Goal: Contribute content: Add original content to the website for others to see

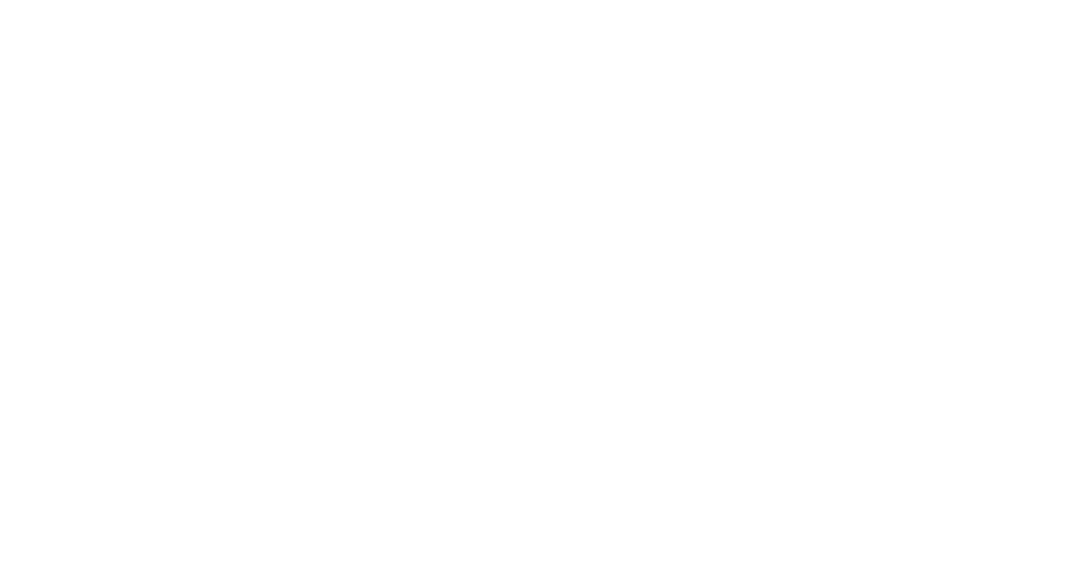
click at [186, 92] on div at bounding box center [545, 281] width 1090 height 563
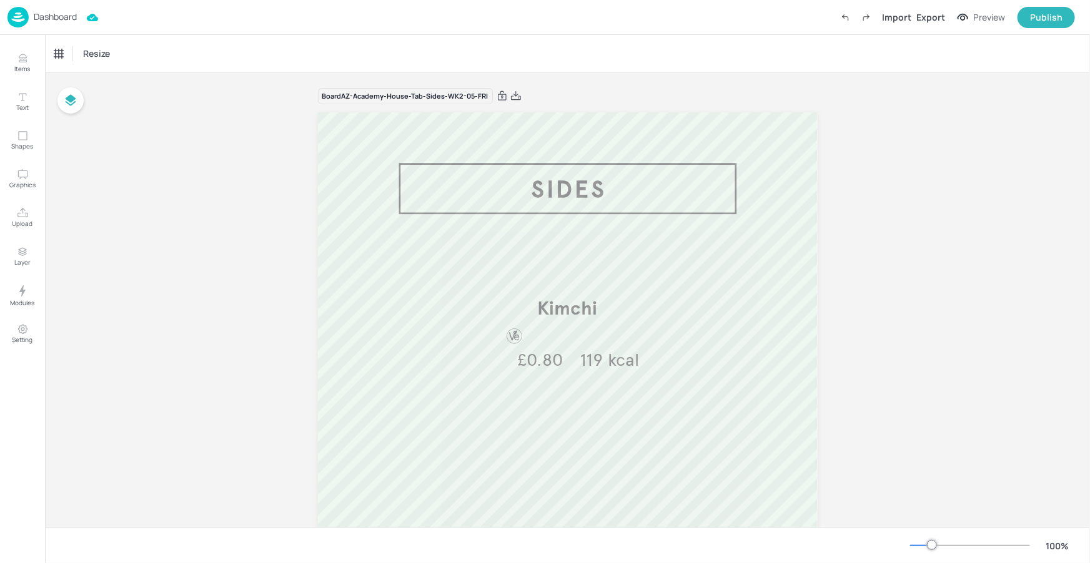
click at [74, 13] on p "Dashboard" at bounding box center [55, 16] width 43 height 9
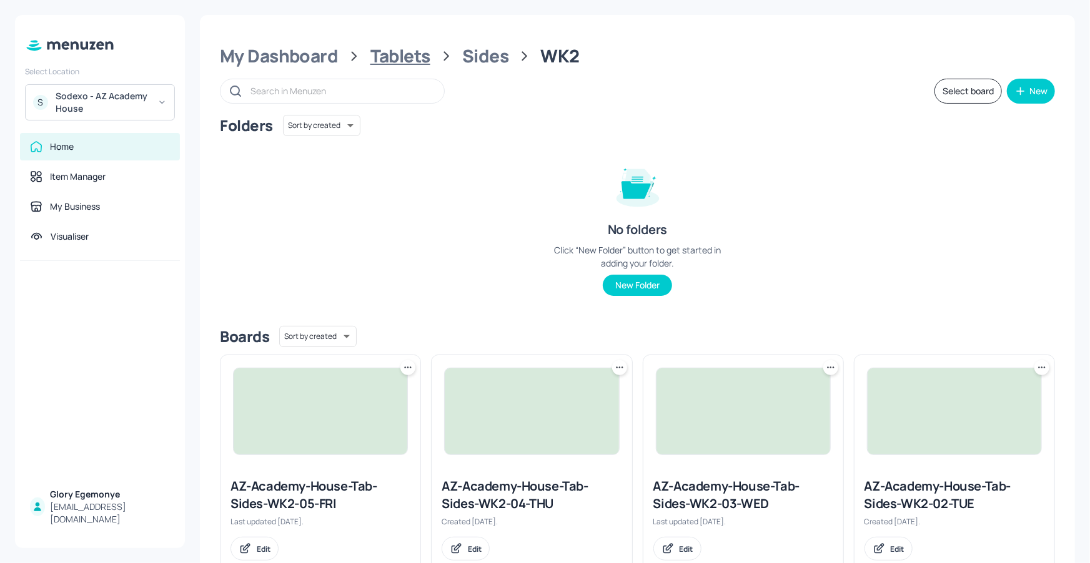
click at [402, 56] on div "Tablets" at bounding box center [400, 56] width 60 height 22
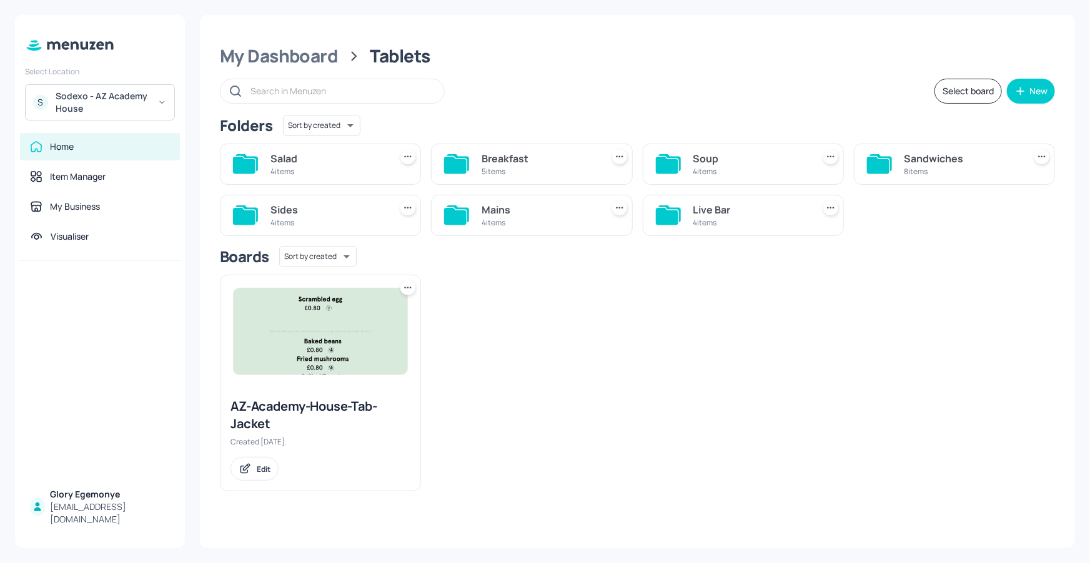
click at [660, 159] on icon at bounding box center [667, 165] width 22 height 17
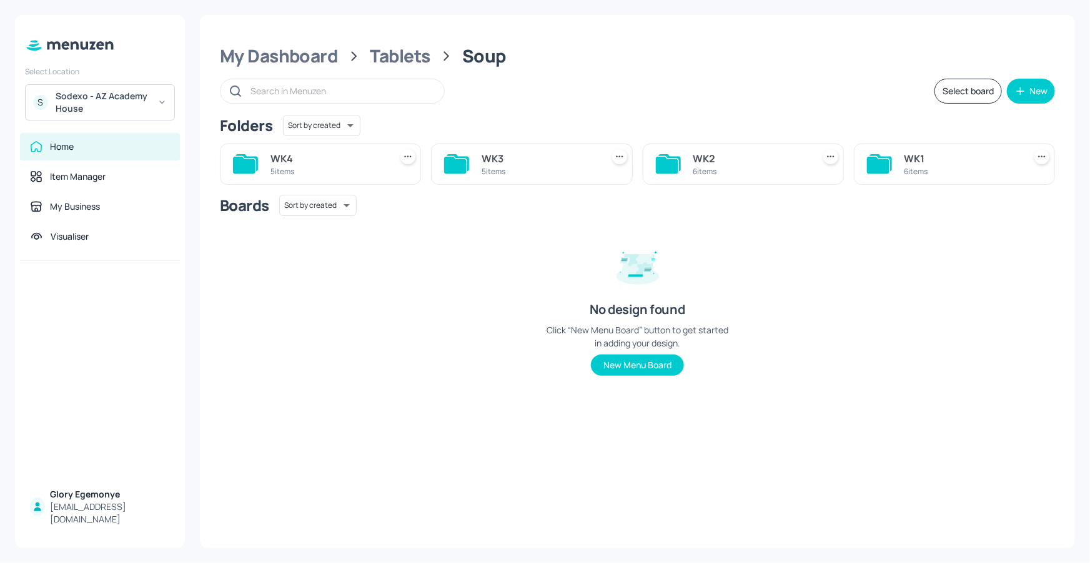
click at [678, 161] on icon at bounding box center [668, 164] width 25 height 20
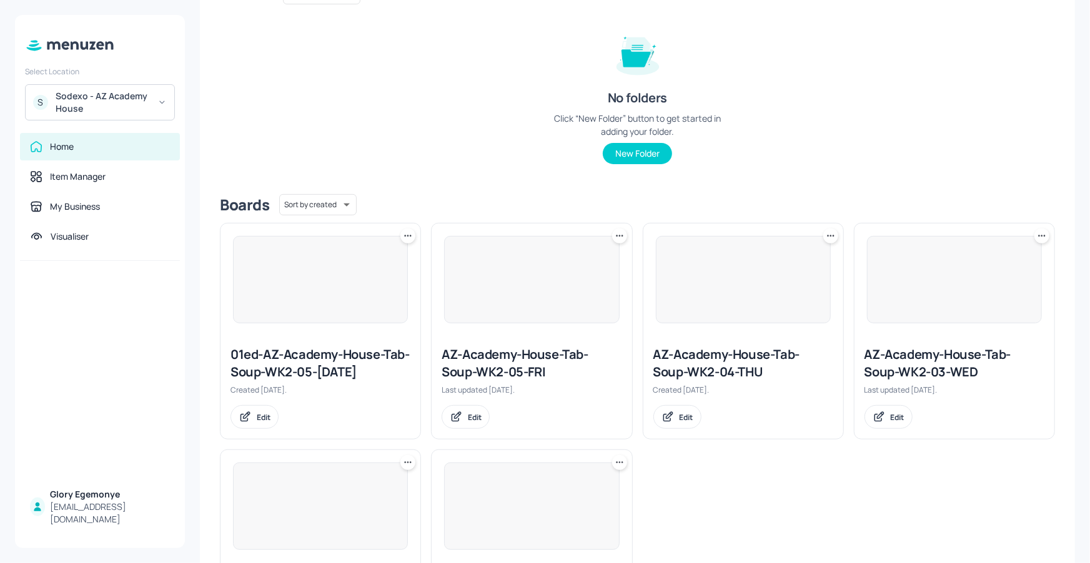
scroll to position [264, 0]
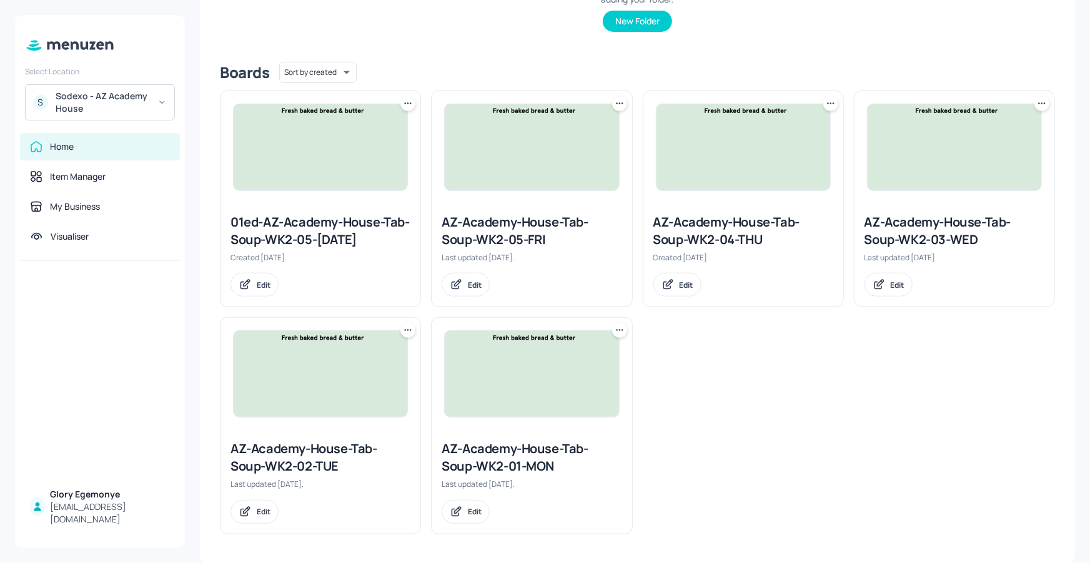
click at [514, 455] on div "AZ-Academy-House-Tab-Soup-WK2-01-MON" at bounding box center [532, 457] width 180 height 35
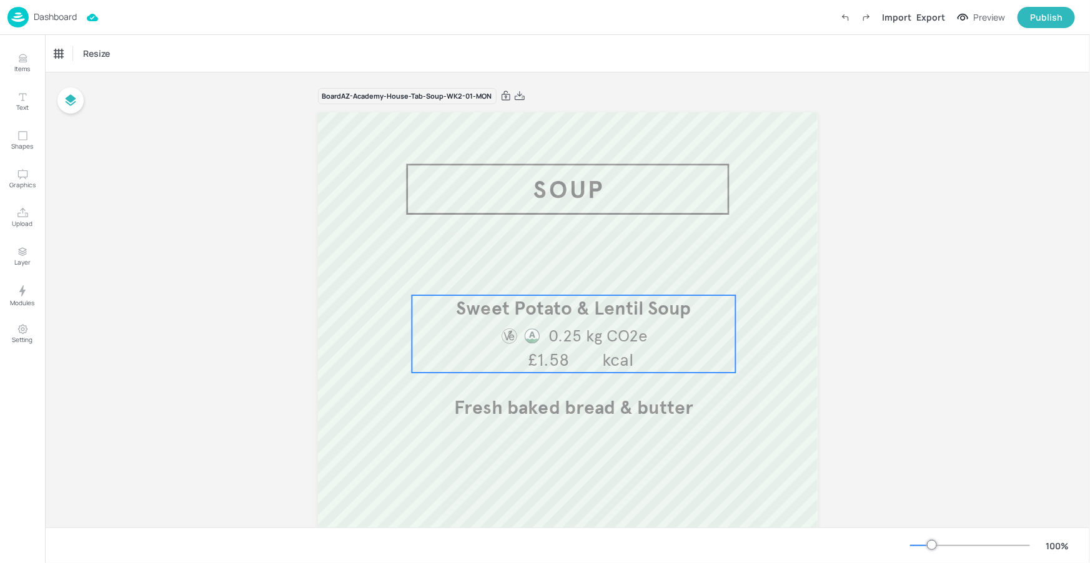
click at [640, 334] on span "0.25 kg CO2e" at bounding box center [598, 336] width 99 height 20
click at [167, 67] on div "Sweet Potato & Lentil Soup Icons Resize" at bounding box center [567, 53] width 1045 height 37
click at [158, 61] on div "Sweet Potato & Lentil Soup" at bounding box center [108, 53] width 116 height 21
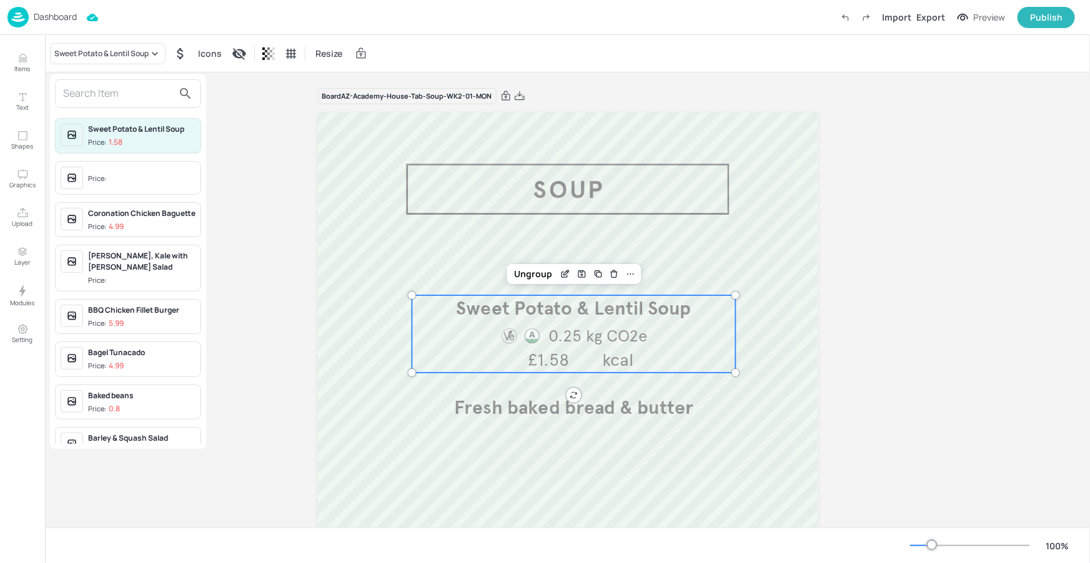
click at [147, 102] on input "text" at bounding box center [118, 94] width 110 height 20
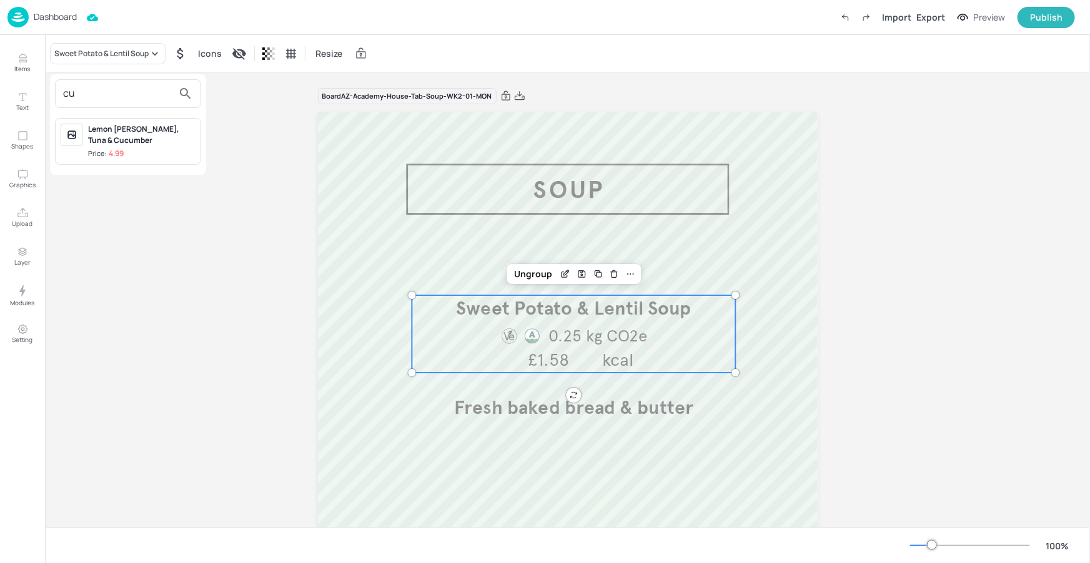
type input "c"
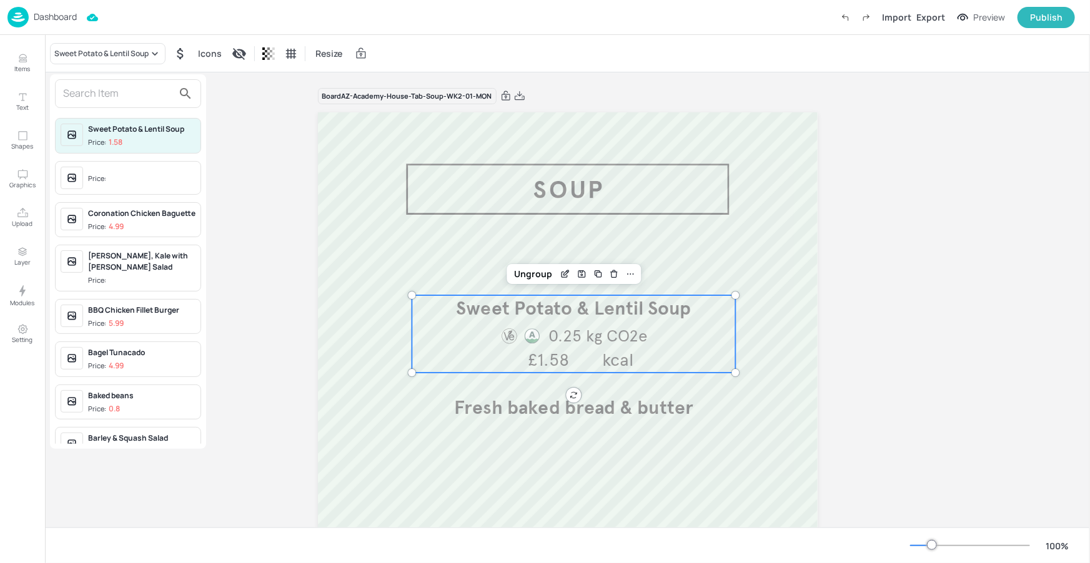
click at [25, 59] on div at bounding box center [545, 281] width 1090 height 563
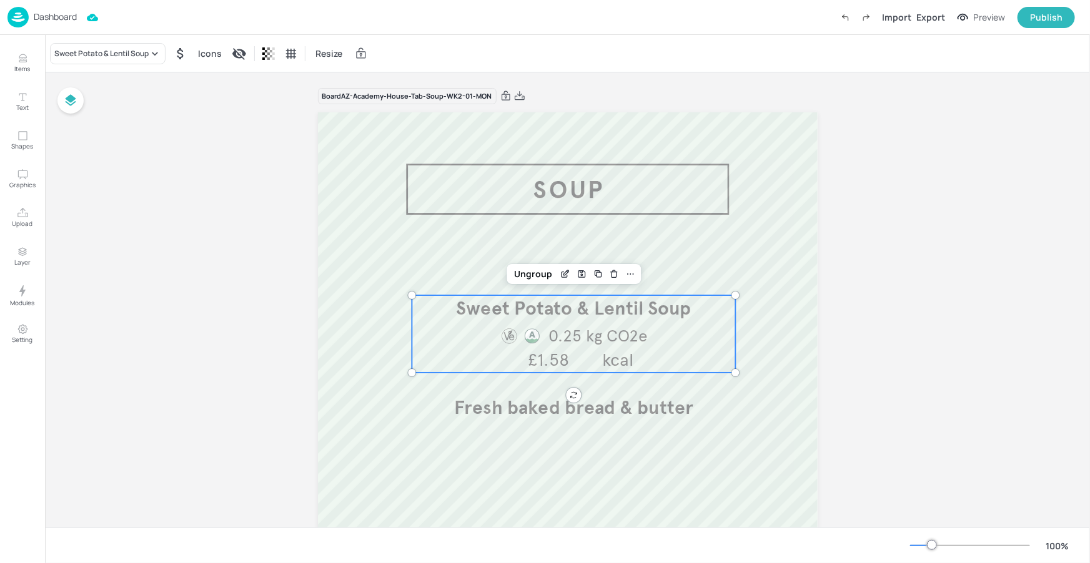
click at [24, 60] on div "Sweet Potato & Lentil Soup Price: 1.58 Price: Coronation Chicken Baguette Price…" at bounding box center [545, 284] width 1090 height 558
click at [15, 60] on button "Items" at bounding box center [22, 63] width 36 height 36
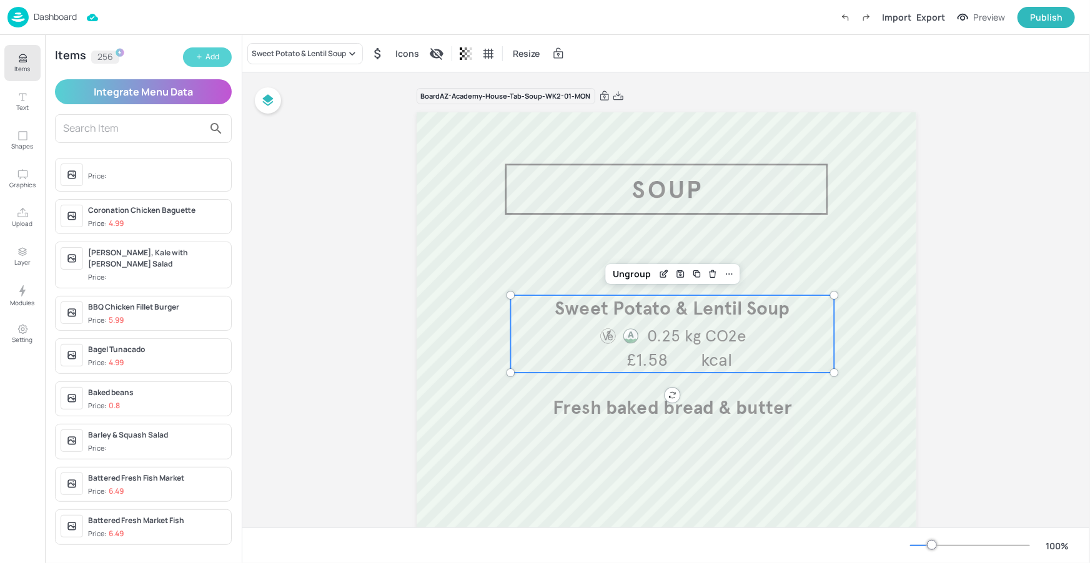
click at [214, 58] on div "Add" at bounding box center [213, 57] width 14 height 12
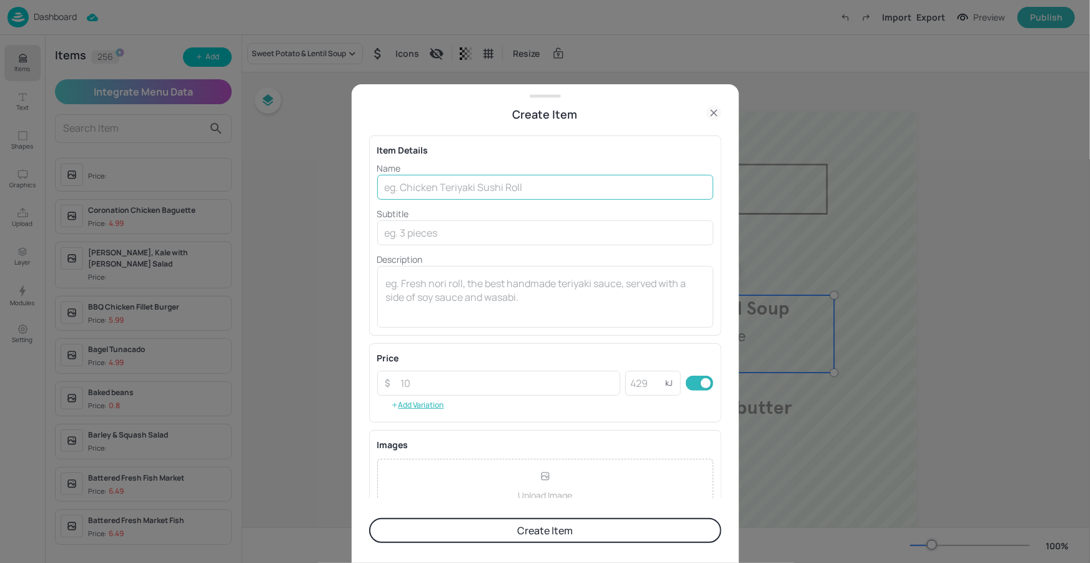
click at [519, 178] on input "text" at bounding box center [545, 187] width 336 height 25
click at [514, 186] on input "text" at bounding box center [545, 187] width 336 height 25
paste input "Curried Parsnip Soup"
type input "Curried Parsnip Soup"
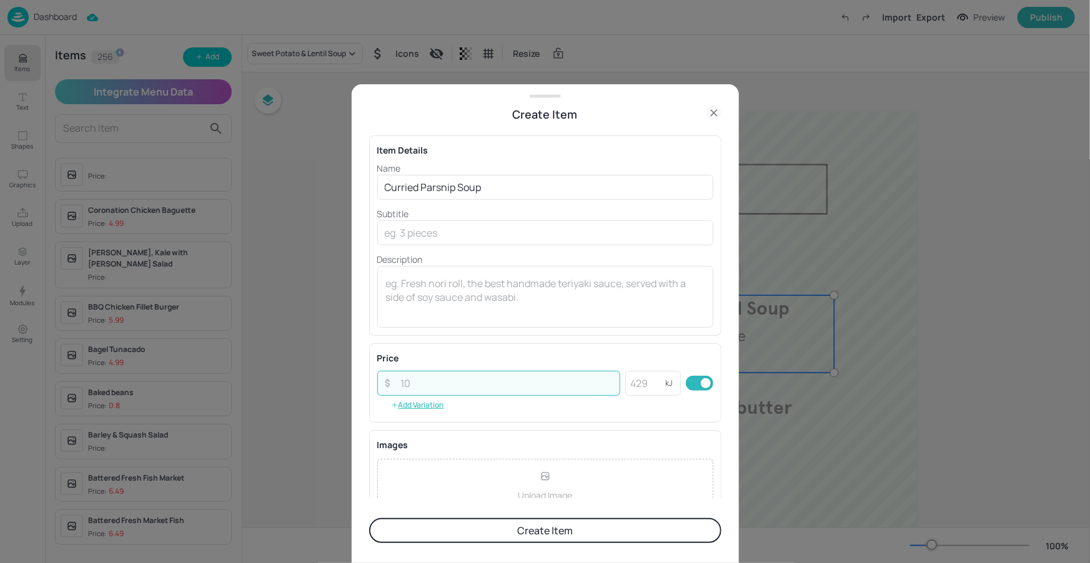
click at [494, 377] on input "number" at bounding box center [507, 383] width 227 height 25
type input "1.58"
click at [662, 251] on div "Name Curried Parsnip Soup ​ Subtitle ​ Description x ​" at bounding box center [545, 245] width 336 height 166
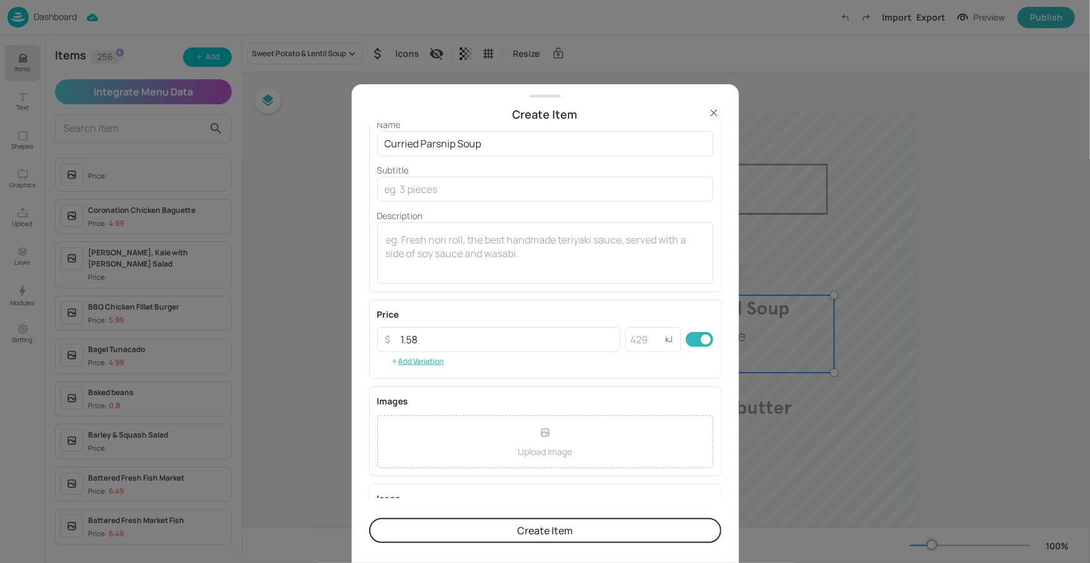
scroll to position [102, 0]
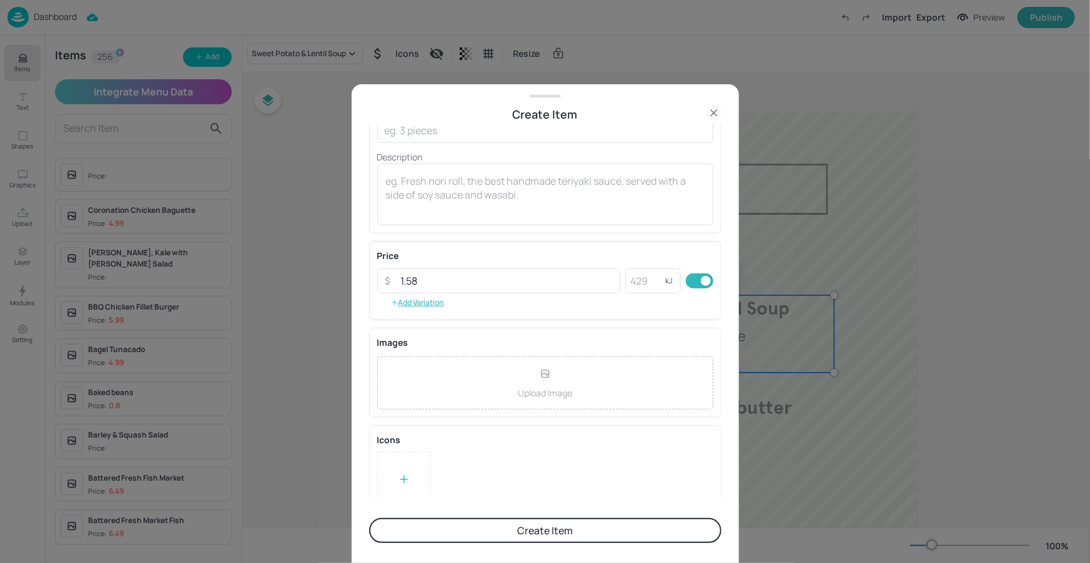
click at [394, 472] on div at bounding box center [404, 480] width 54 height 56
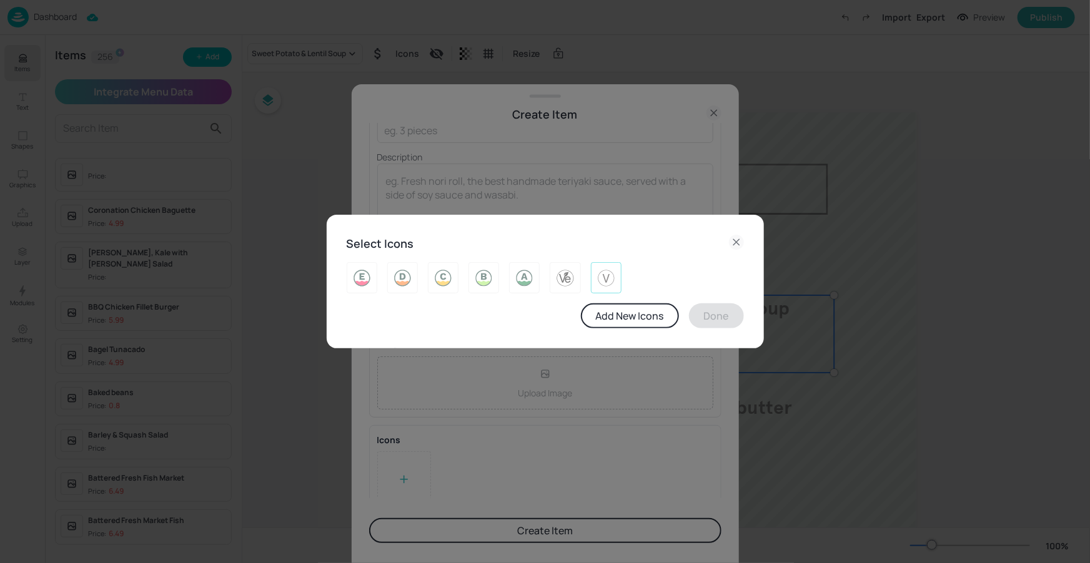
click at [617, 275] on div at bounding box center [606, 277] width 31 height 31
click at [708, 310] on button "Done" at bounding box center [716, 316] width 55 height 25
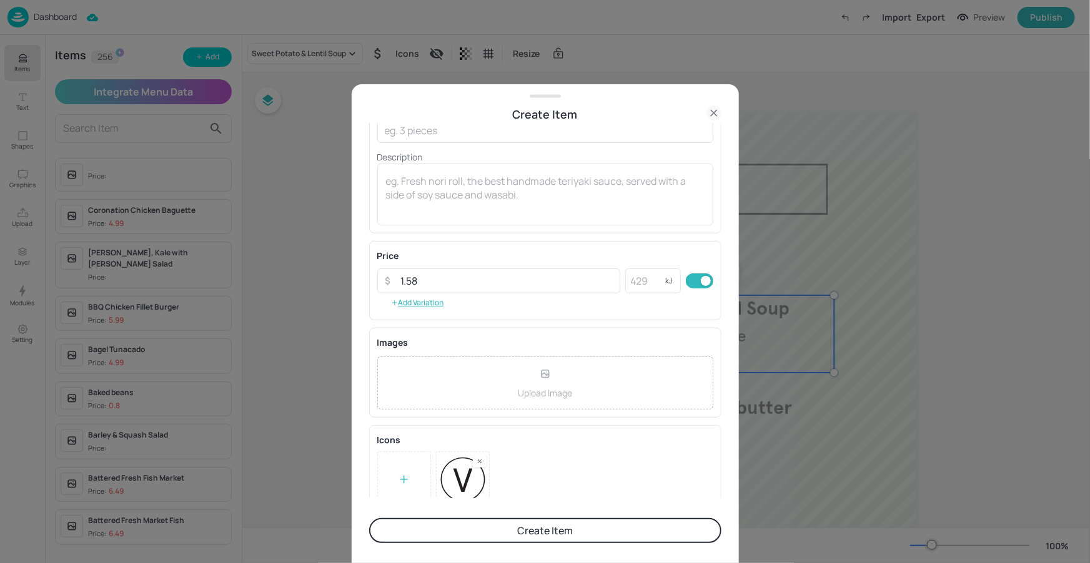
click at [554, 533] on button "Create Item" at bounding box center [545, 531] width 352 height 25
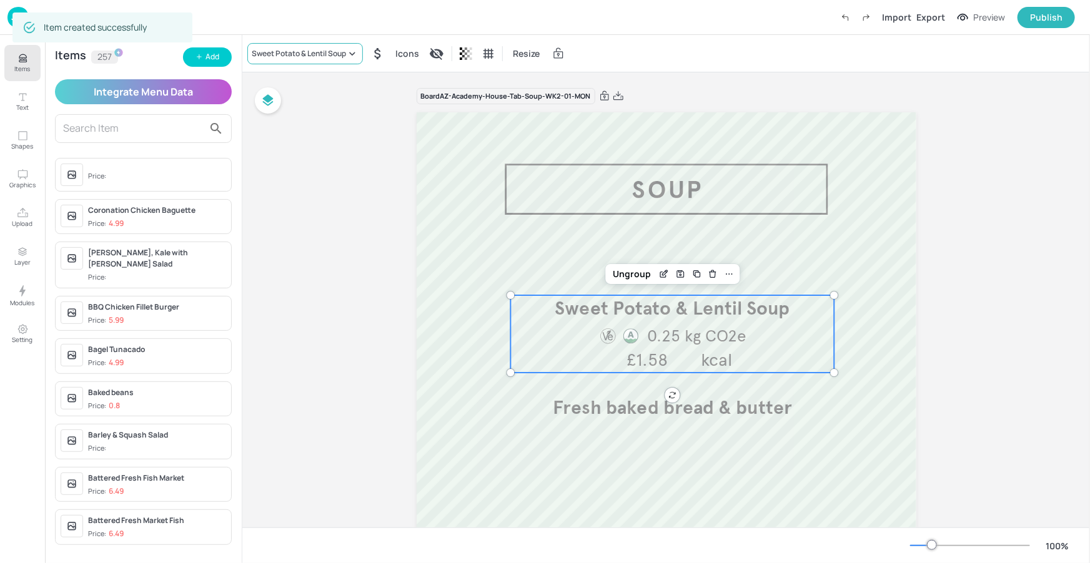
click at [349, 57] on icon at bounding box center [352, 53] width 12 height 12
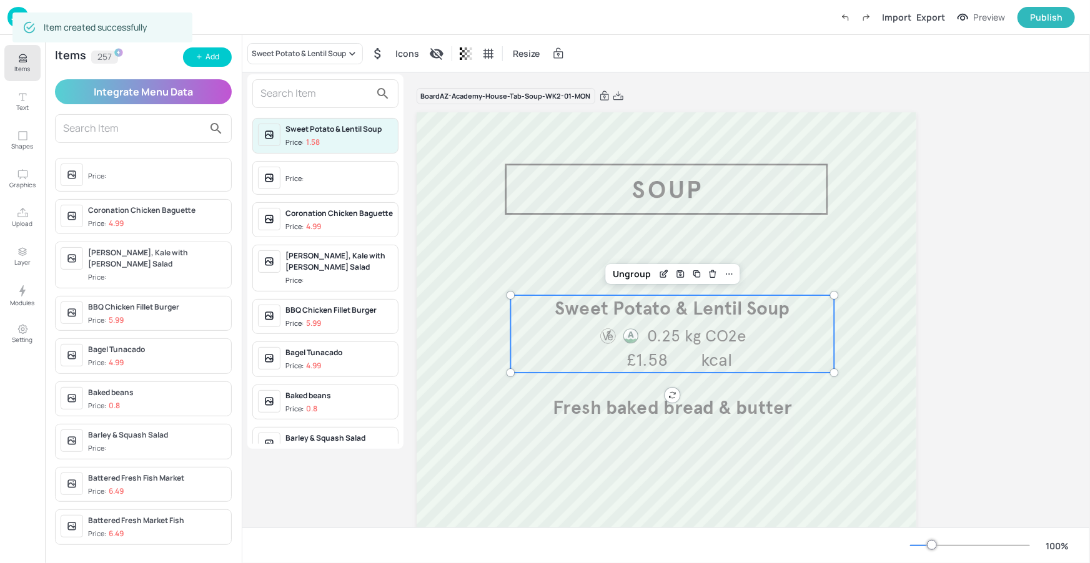
click at [332, 94] on input "text" at bounding box center [316, 94] width 110 height 20
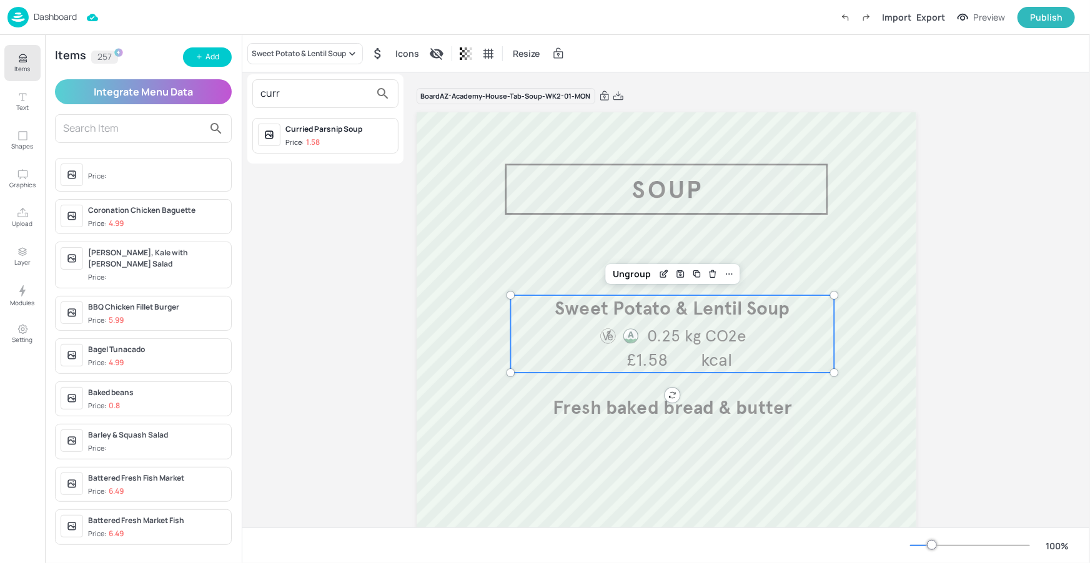
type input "curr"
click at [337, 128] on div "Curried Parsnip Soup" at bounding box center [338, 129] width 107 height 11
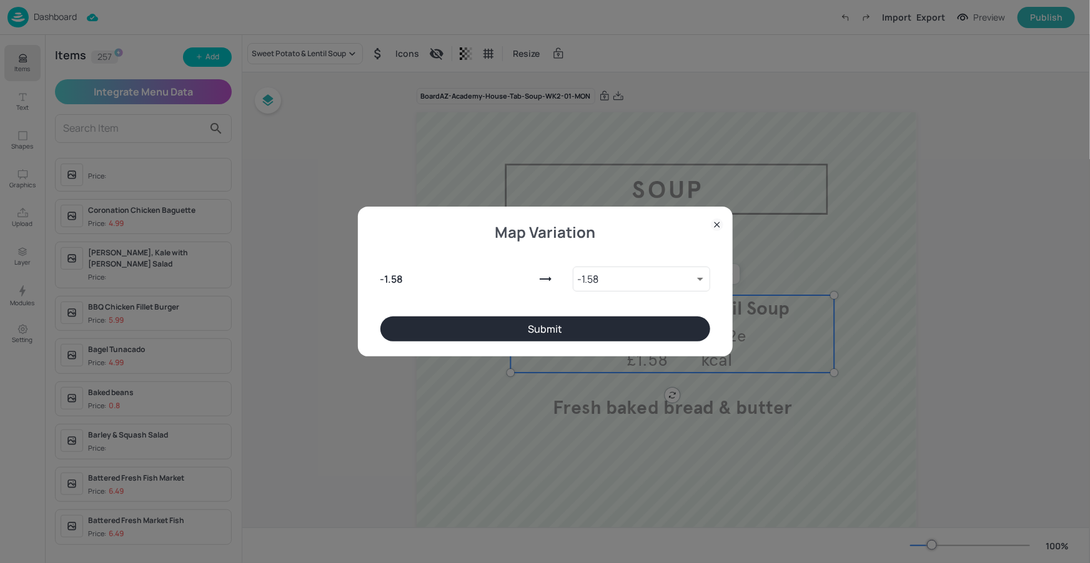
click at [557, 323] on button "Submit" at bounding box center [545, 329] width 330 height 25
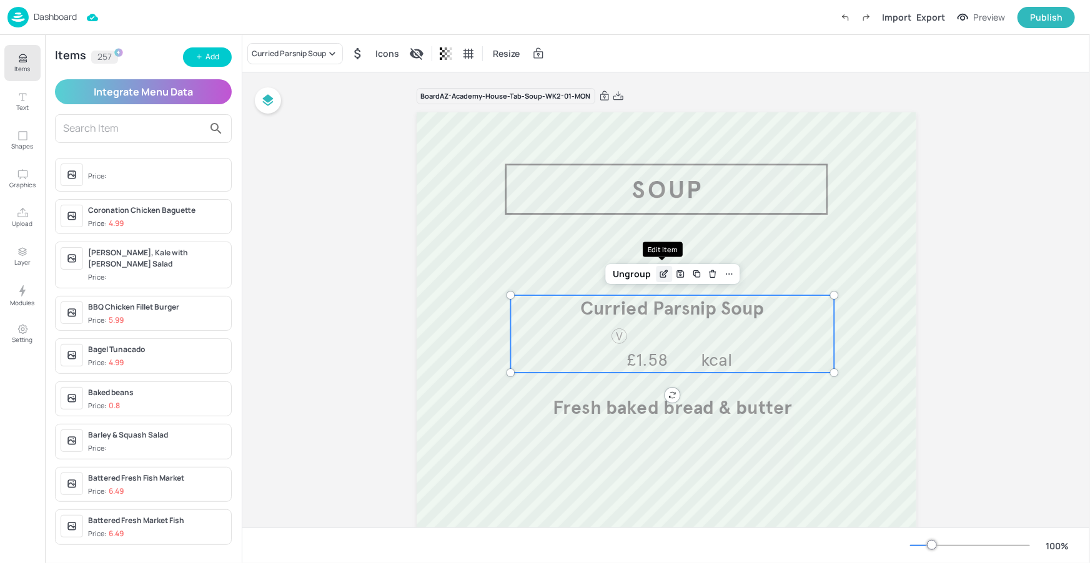
click at [661, 277] on icon "Edit Item" at bounding box center [664, 274] width 11 height 10
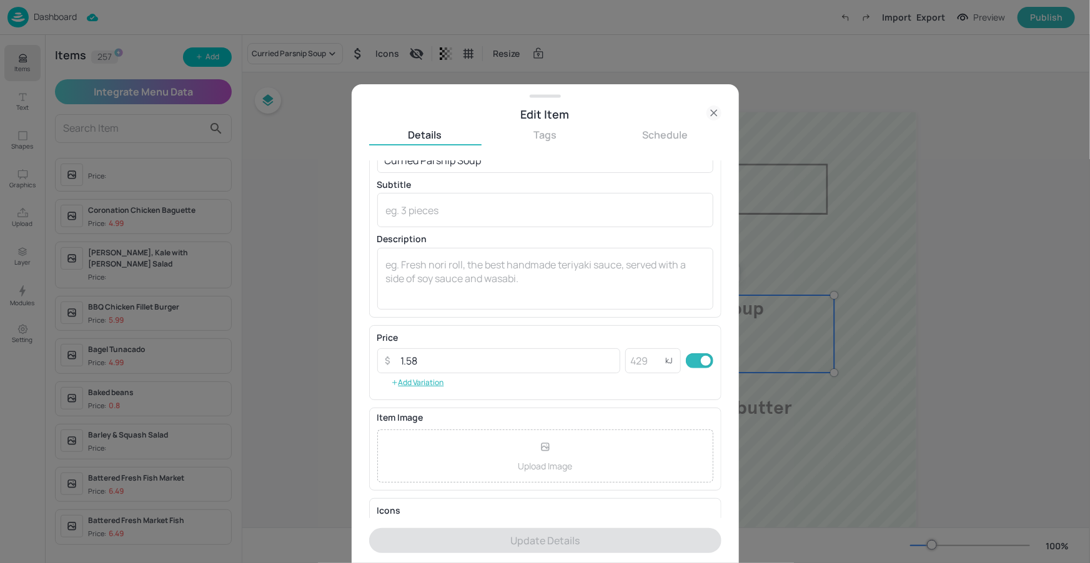
scroll to position [104, 0]
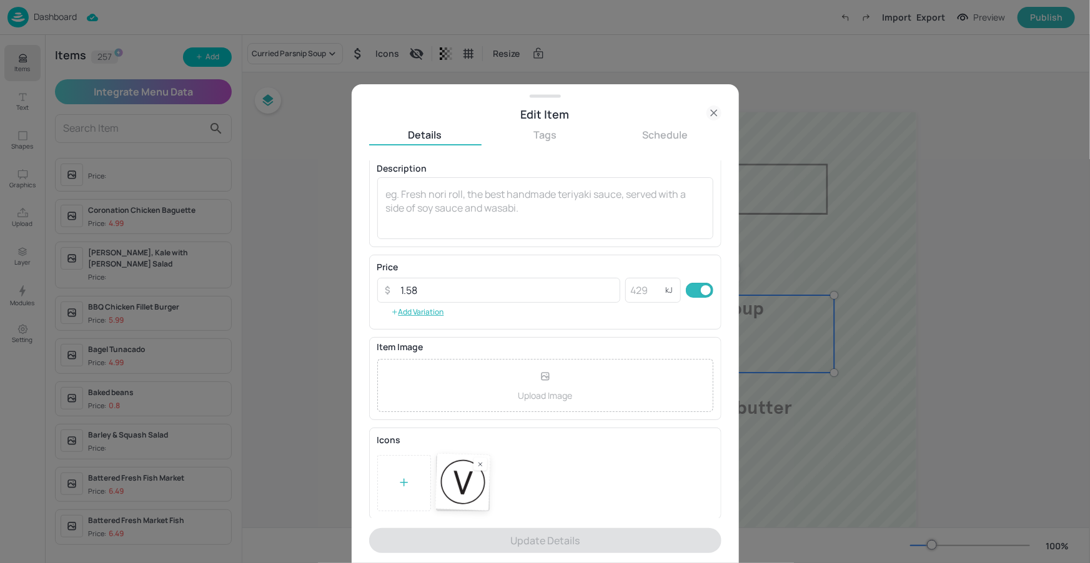
click at [487, 464] on div at bounding box center [545, 483] width 336 height 56
click at [480, 465] on rect at bounding box center [479, 465] width 9 height 9
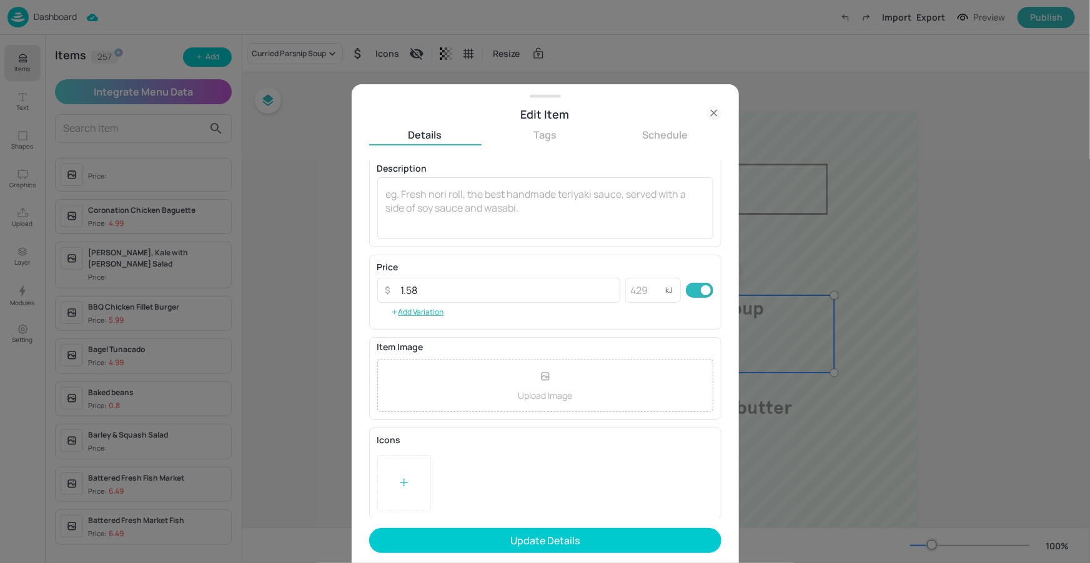
click at [414, 479] on div at bounding box center [404, 483] width 54 height 56
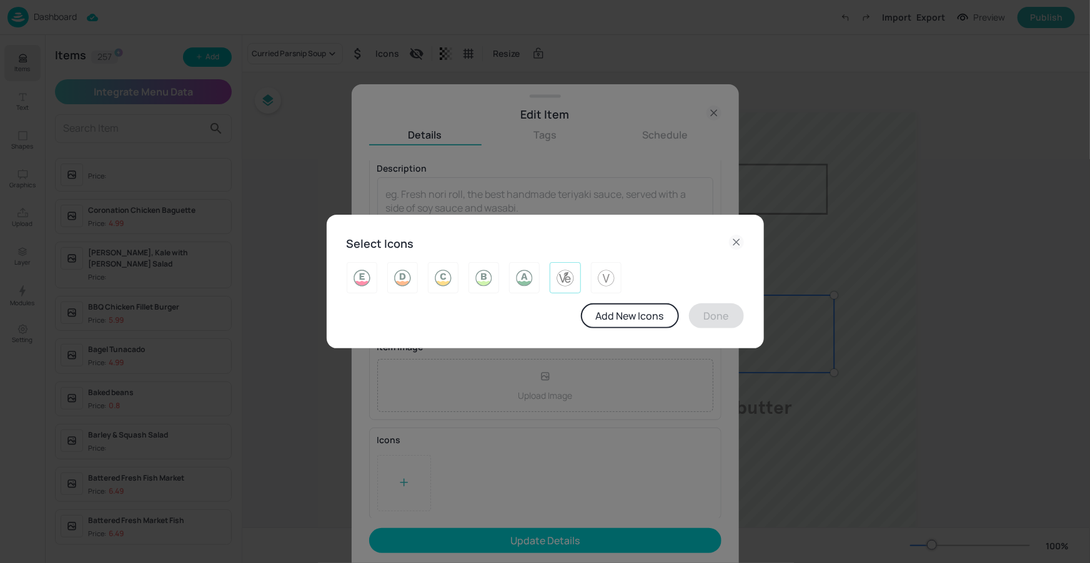
drag, startPoint x: 569, startPoint y: 280, endPoint x: 630, endPoint y: 308, distance: 67.4
click at [570, 280] on img at bounding box center [564, 278] width 19 height 20
click at [696, 314] on button "Done" at bounding box center [716, 316] width 55 height 25
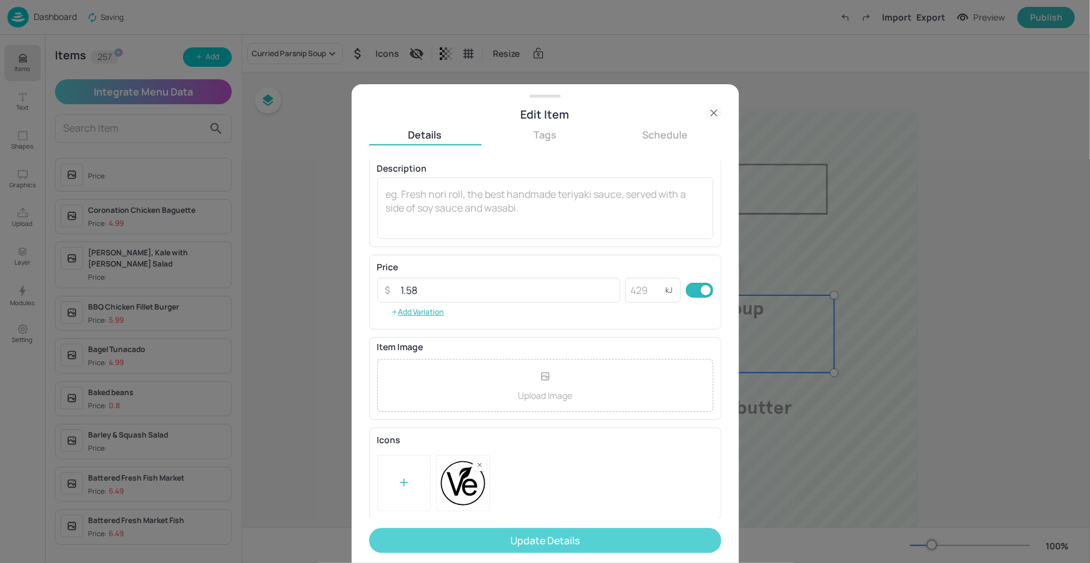
click at [587, 538] on button "Update Details" at bounding box center [545, 541] width 352 height 25
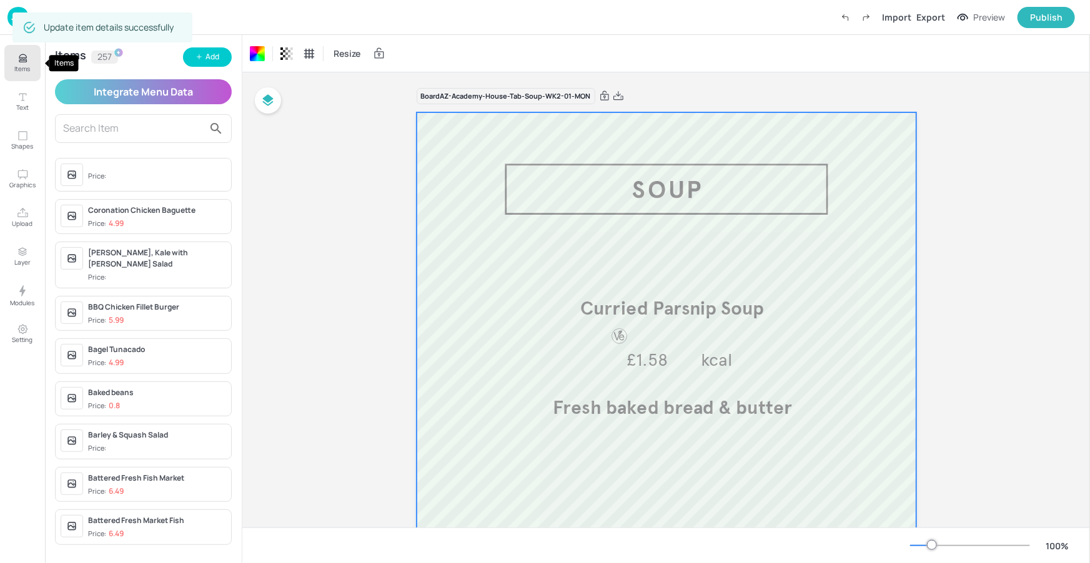
click at [27, 59] on icon "Items" at bounding box center [23, 58] width 12 height 12
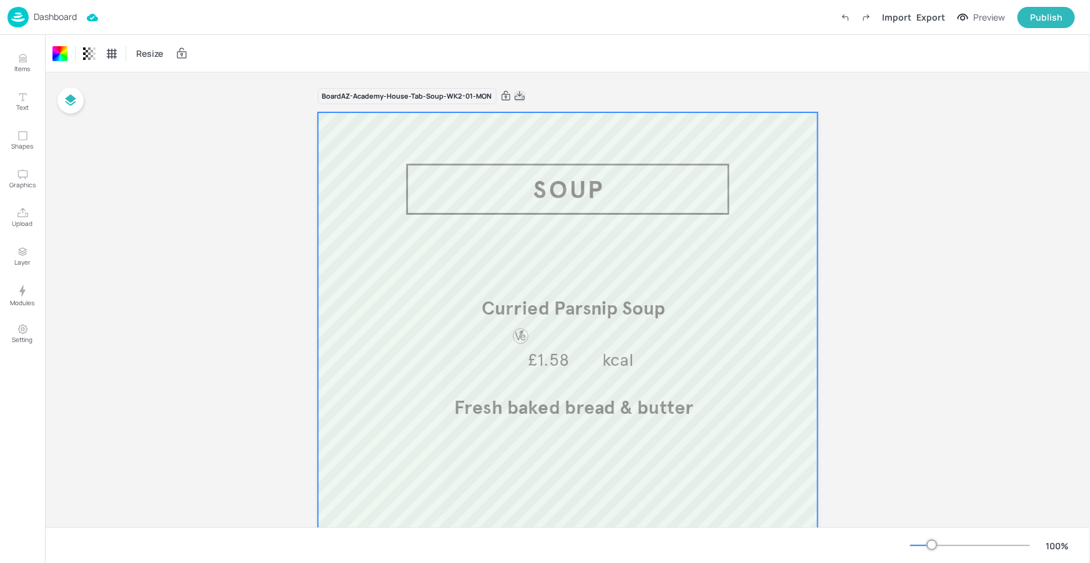
click at [517, 98] on icon at bounding box center [519, 96] width 11 height 12
